Goal: Check status: Check status

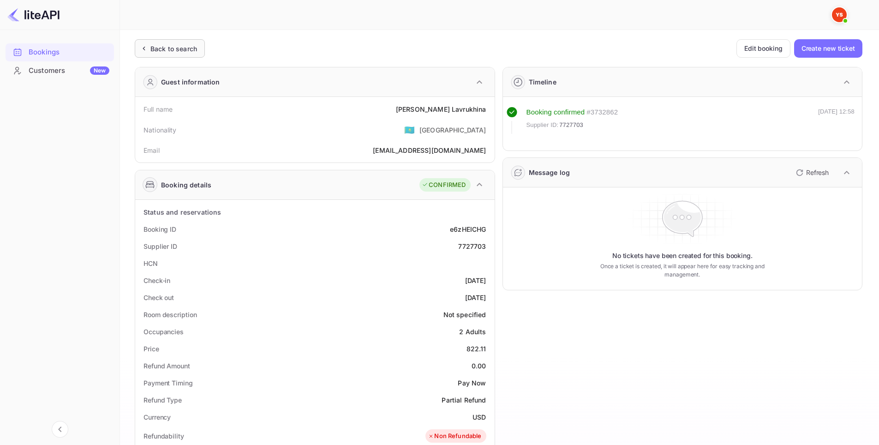
click at [165, 49] on div "Back to search" at bounding box center [173, 49] width 47 height 10
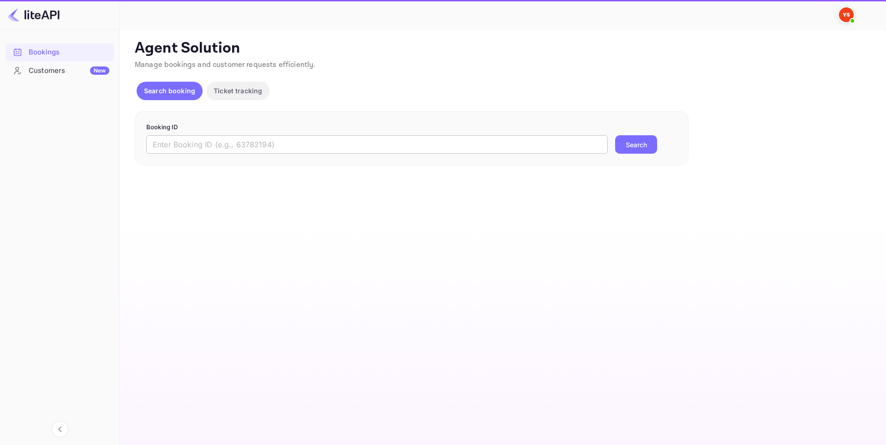
click at [310, 144] on input "text" at bounding box center [377, 144] width 462 height 18
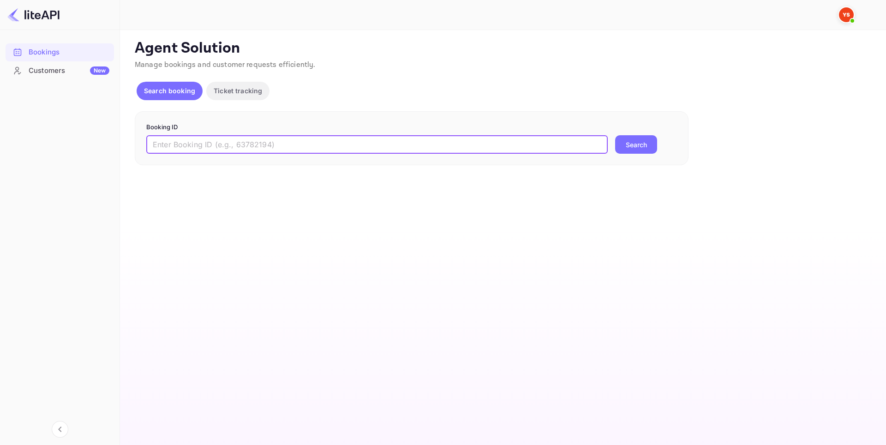
paste input "9010951"
type input "9010951"
click at [650, 149] on button "Search" at bounding box center [636, 144] width 42 height 18
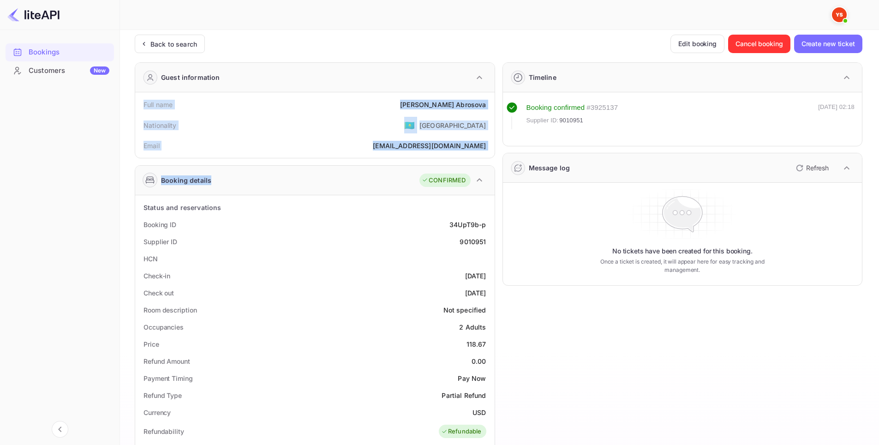
scroll to position [235, 0]
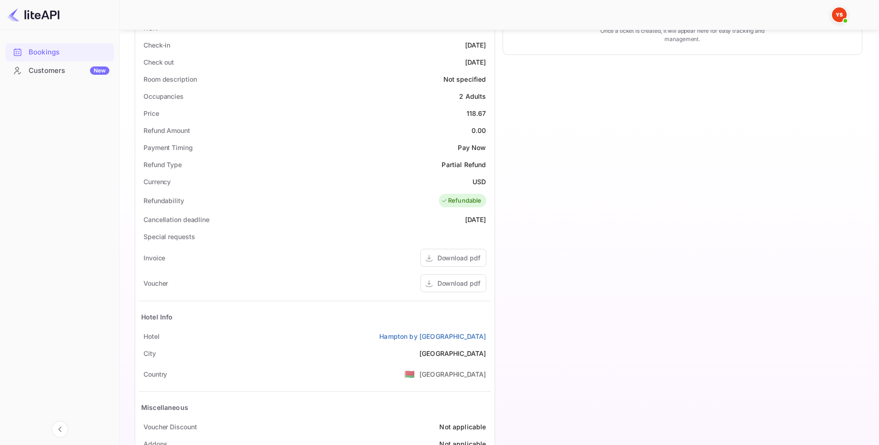
drag, startPoint x: 134, startPoint y: 104, endPoint x: 489, endPoint y: 335, distance: 423.1
click at [489, 335] on div "Ticket Affiliate URL [URL][DOMAIN_NAME] Business partner name Nuitee Travel Cus…" at bounding box center [499, 142] width 737 height 676
copy div "Full name [PERSON_NAME] Nationality 🇰🇿 [DEMOGRAPHIC_DATA] Email [EMAIL_ADDRESS]…"
click at [593, 172] on div "Timeline Booking confirmed # 3925137 Supplier ID: 9010951 [DATE] 02:18 Message …" at bounding box center [679, 152] width 368 height 656
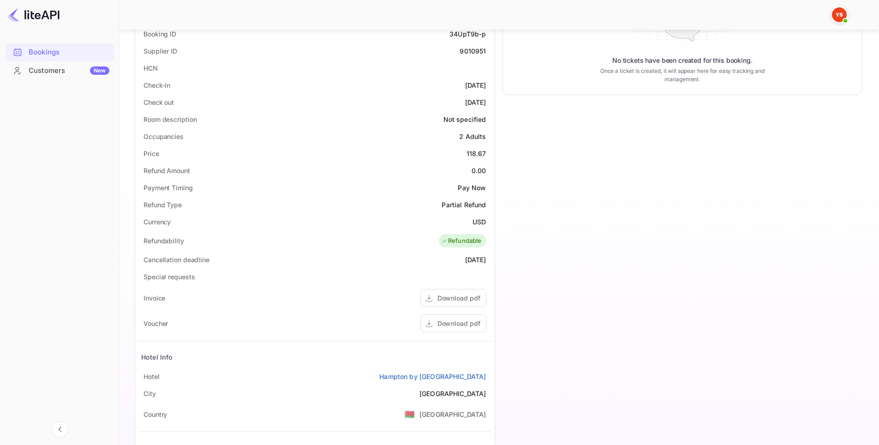
scroll to position [97, 0]
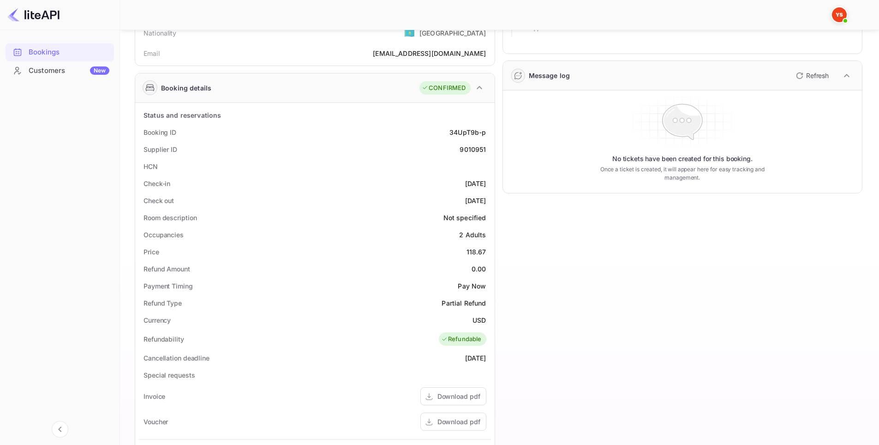
click at [475, 152] on div "9010951" at bounding box center [473, 149] width 26 height 10
copy div "9010951"
